Goal: Task Accomplishment & Management: Use online tool/utility

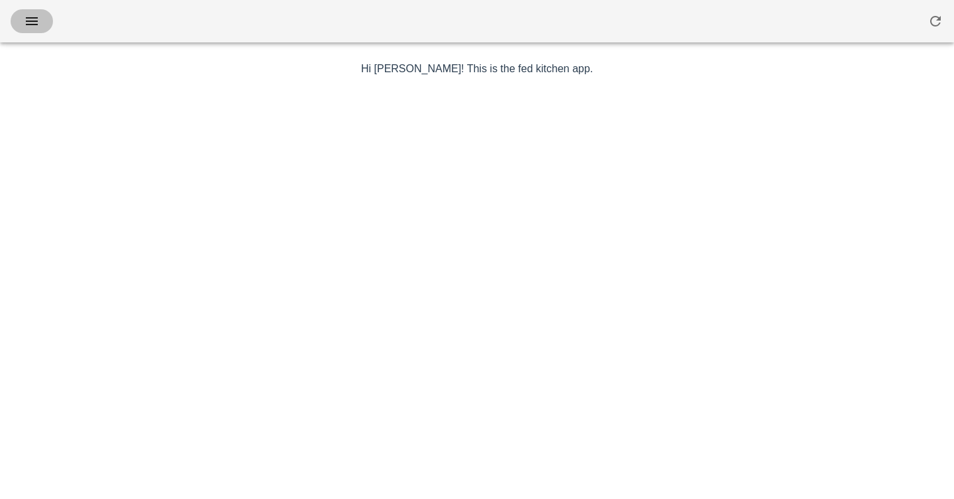
click at [23, 20] on span "button" at bounding box center [31, 21] width 21 height 16
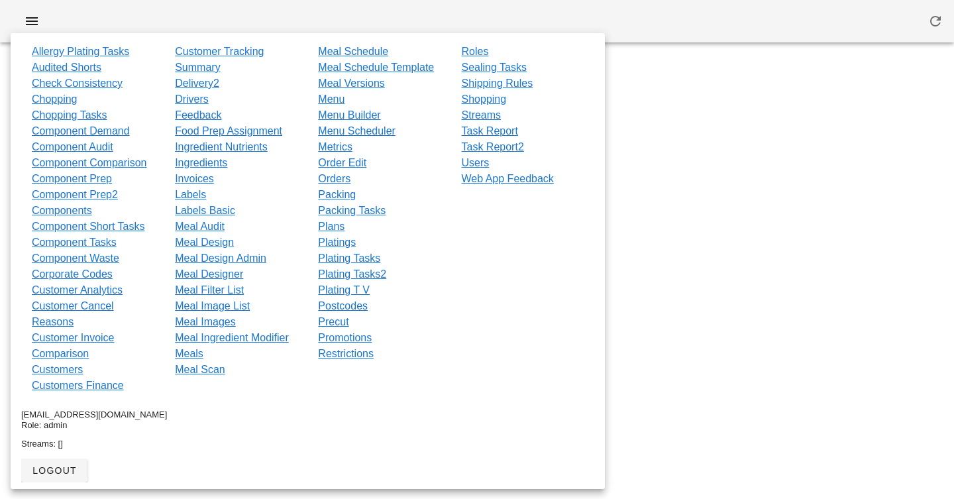
click at [710, 26] on div at bounding box center [477, 21] width 954 height 42
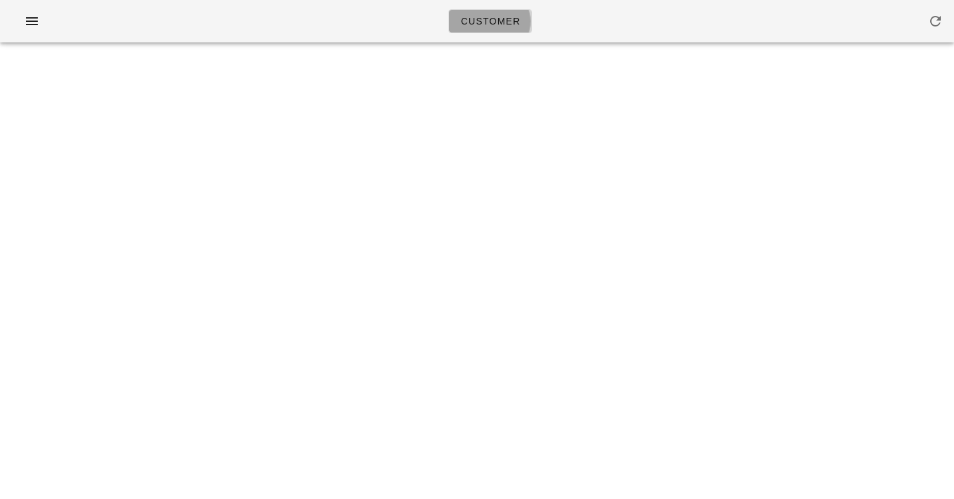
click at [494, 19] on span "Customer" at bounding box center [490, 21] width 60 height 11
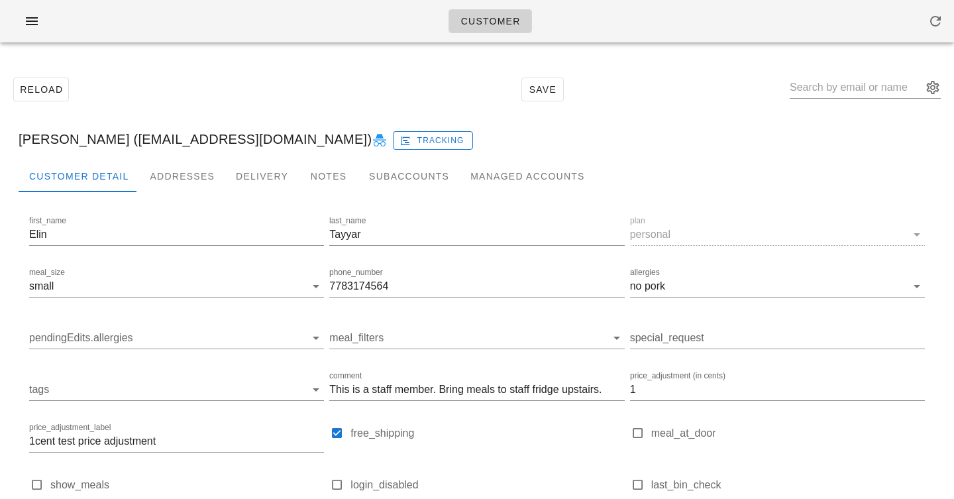
click at [495, 21] on span "Customer" at bounding box center [490, 21] width 60 height 11
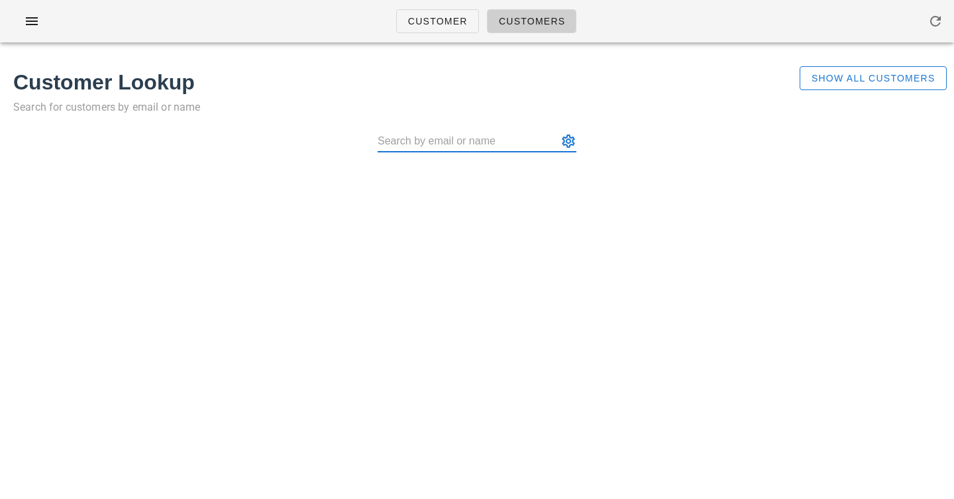
click at [324, 91] on h1 "Customer Lookup" at bounding box center [398, 82] width 771 height 32
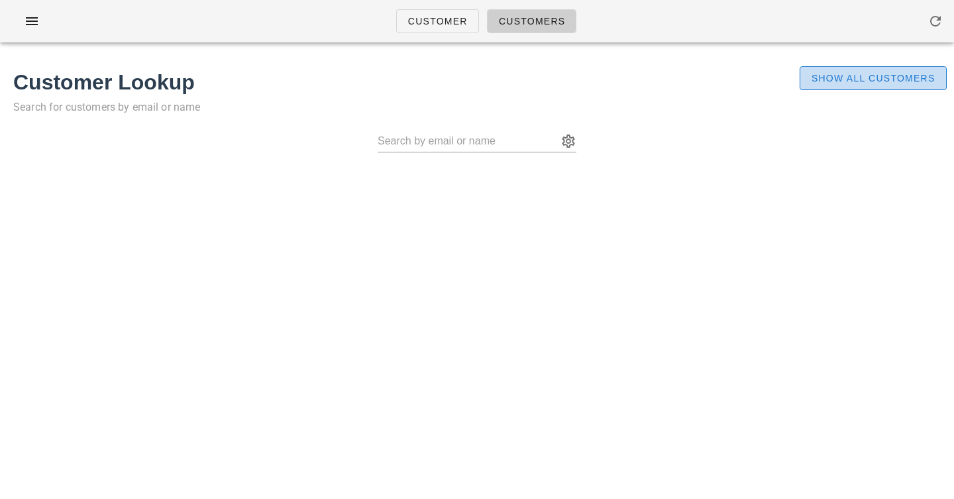
click at [895, 84] on button "Show All Customers" at bounding box center [873, 78] width 147 height 24
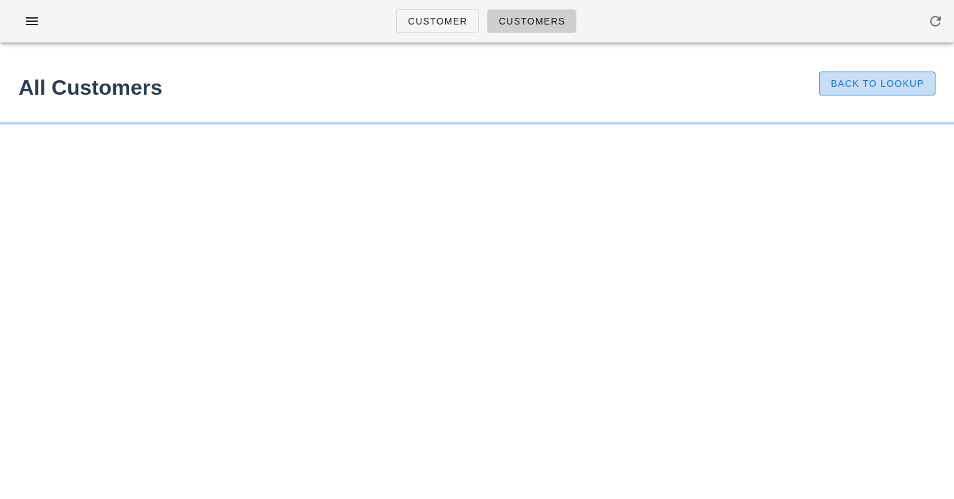
click at [867, 90] on button "Back to Lookup" at bounding box center [877, 84] width 117 height 24
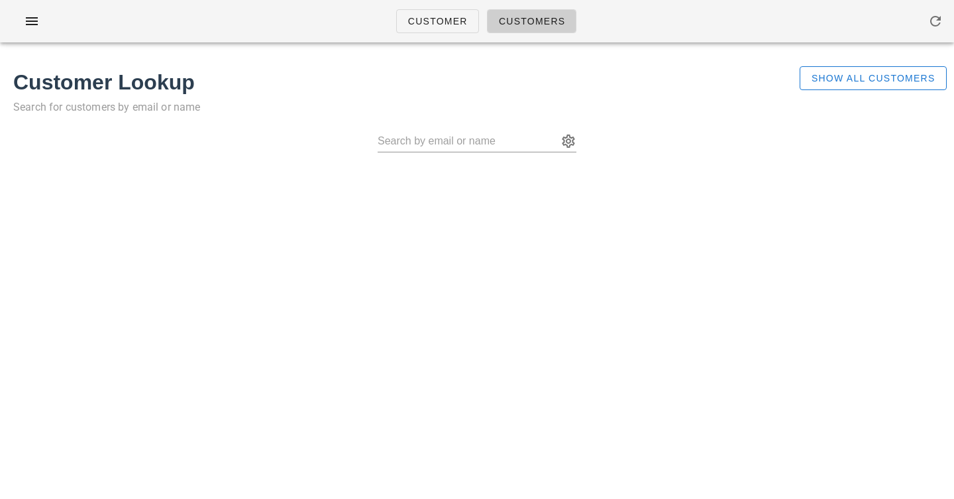
click at [329, 118] on div "Customer Lookup Search for customers by email or name" at bounding box center [398, 96] width 787 height 77
